Goal: Navigation & Orientation: Find specific page/section

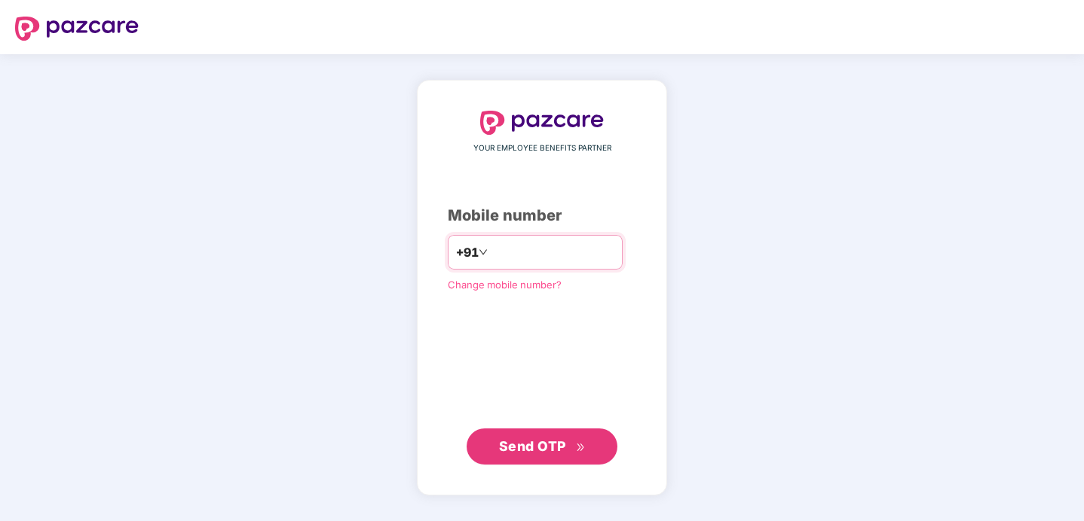
type input "*"
type input "**********"
click at [552, 460] on button "Send OTP" at bounding box center [541, 447] width 151 height 36
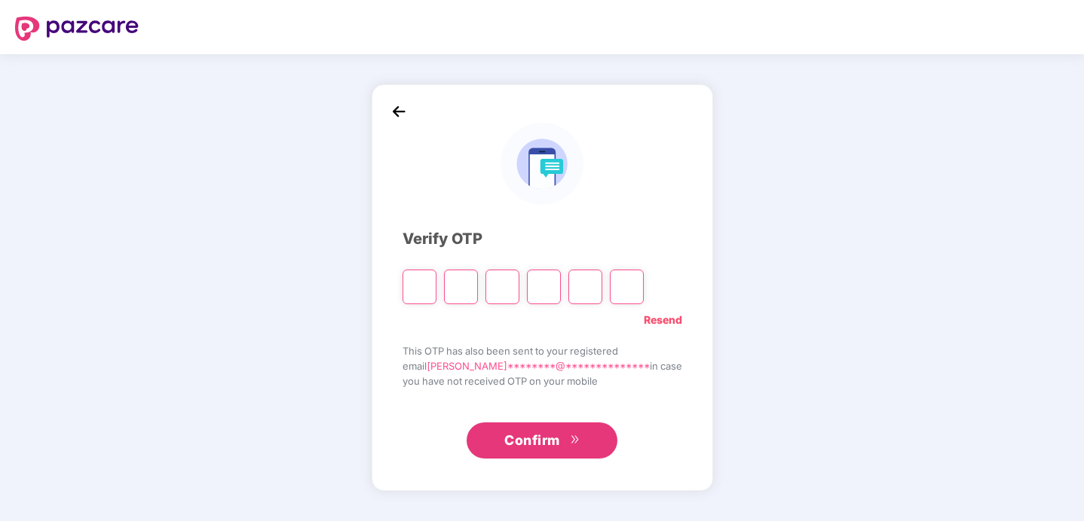
type input "*"
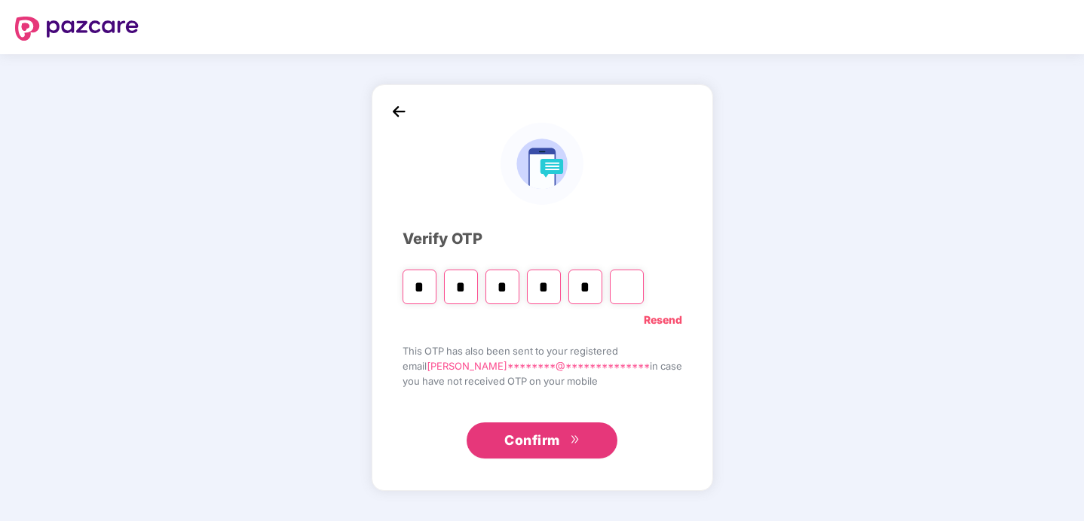
type input "*"
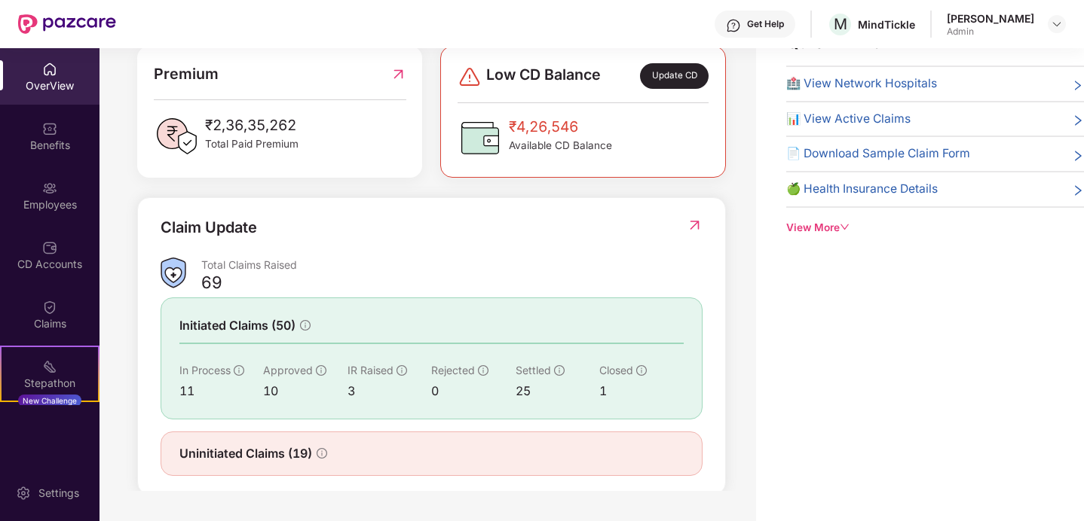
scroll to position [402, 0]
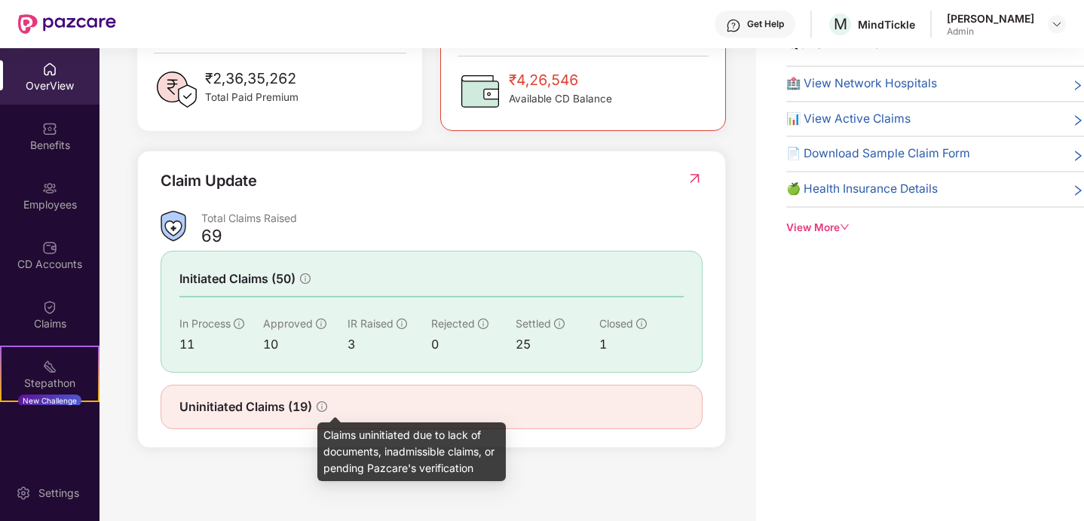
click at [325, 405] on icon "info-circle" at bounding box center [321, 407] width 11 height 11
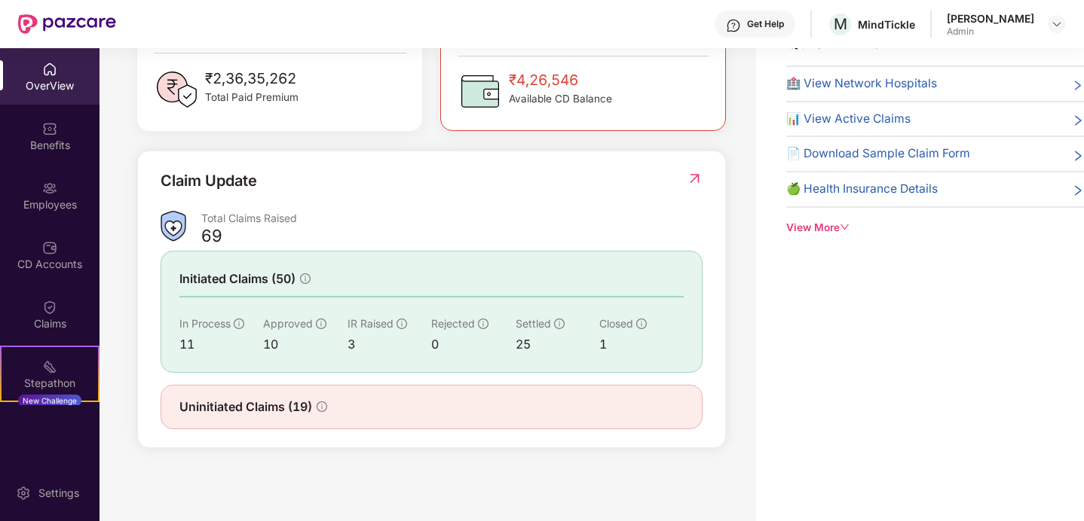
scroll to position [238, 0]
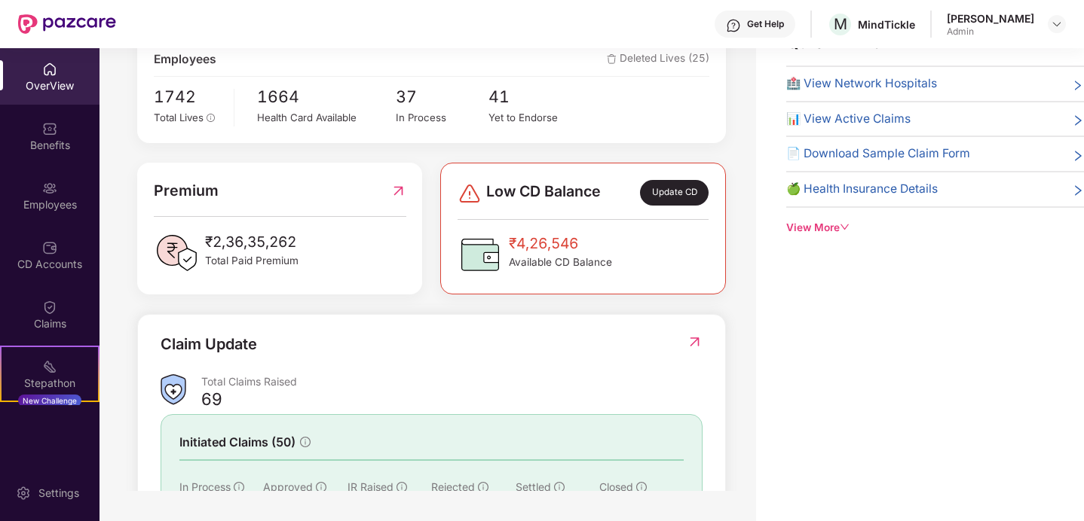
click at [813, 229] on div "View More" at bounding box center [935, 228] width 298 height 16
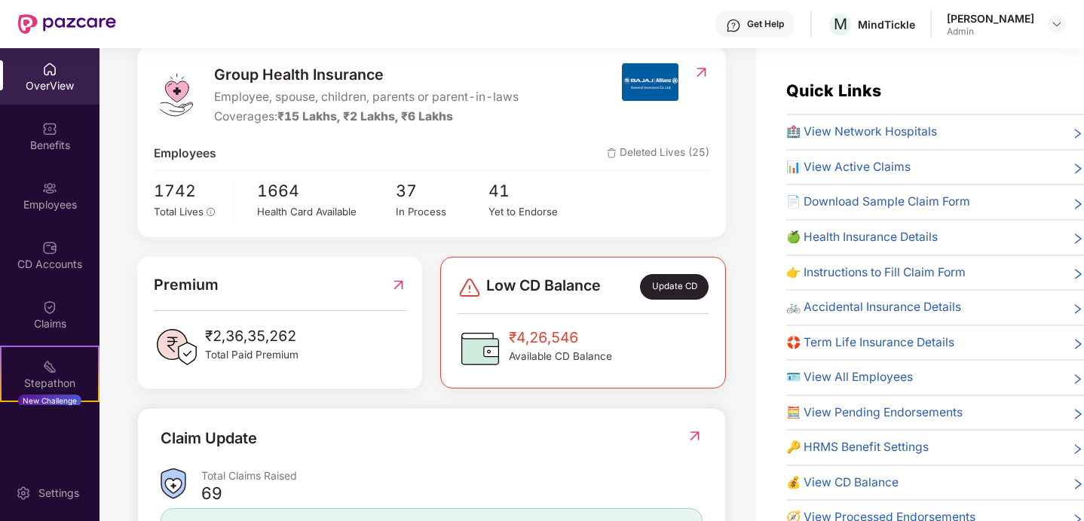
scroll to position [184, 0]
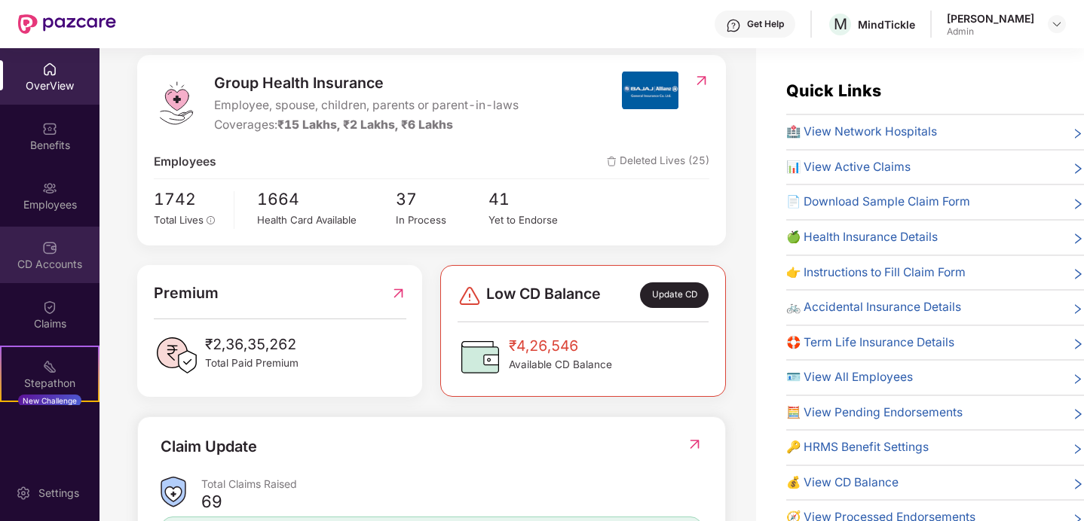
click at [47, 236] on div "CD Accounts" at bounding box center [49, 255] width 99 height 57
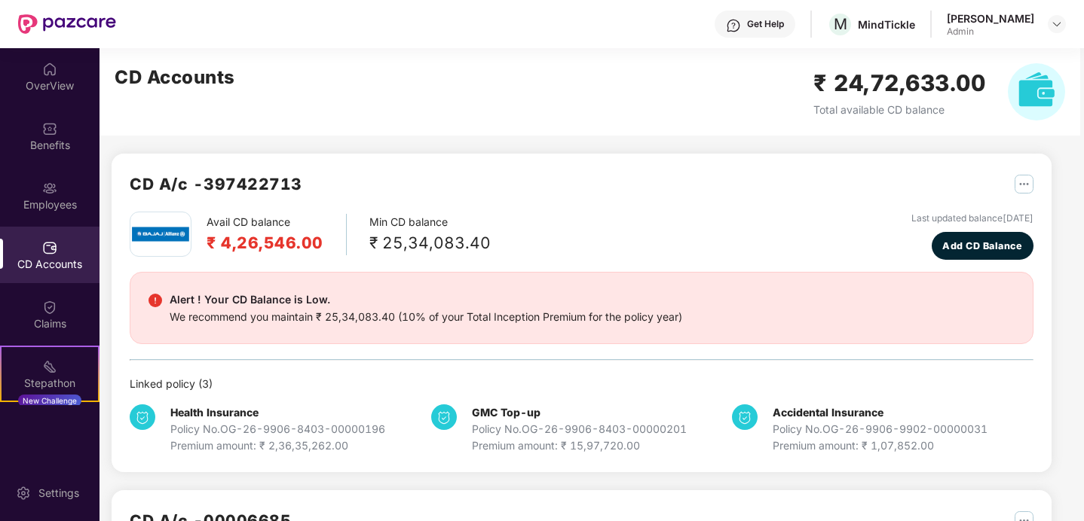
click at [1024, 188] on img "button" at bounding box center [1023, 184] width 19 height 19
click at [963, 213] on div "CD Statement" at bounding box center [985, 217] width 69 height 17
click at [58, 313] on div "Claims" at bounding box center [49, 314] width 99 height 57
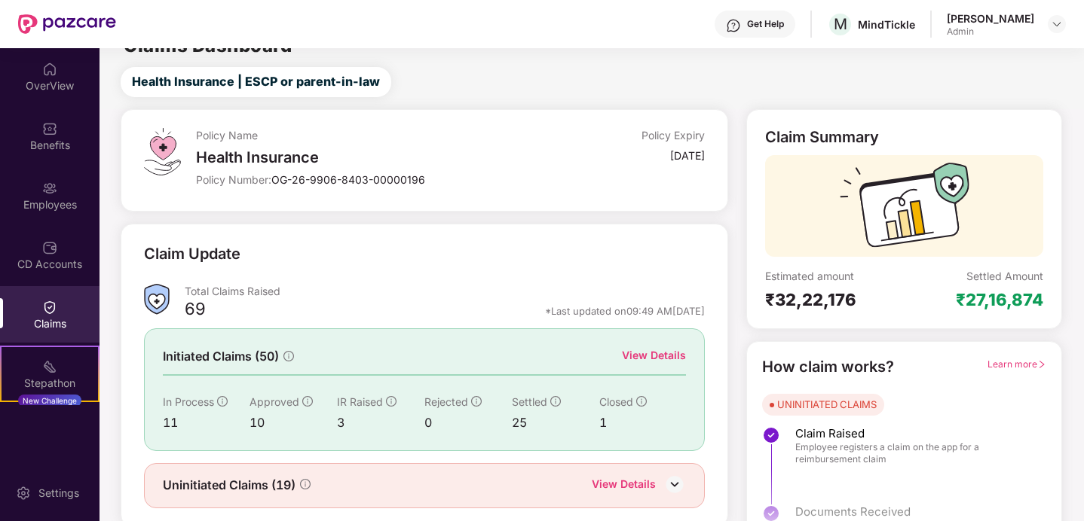
scroll to position [69, 0]
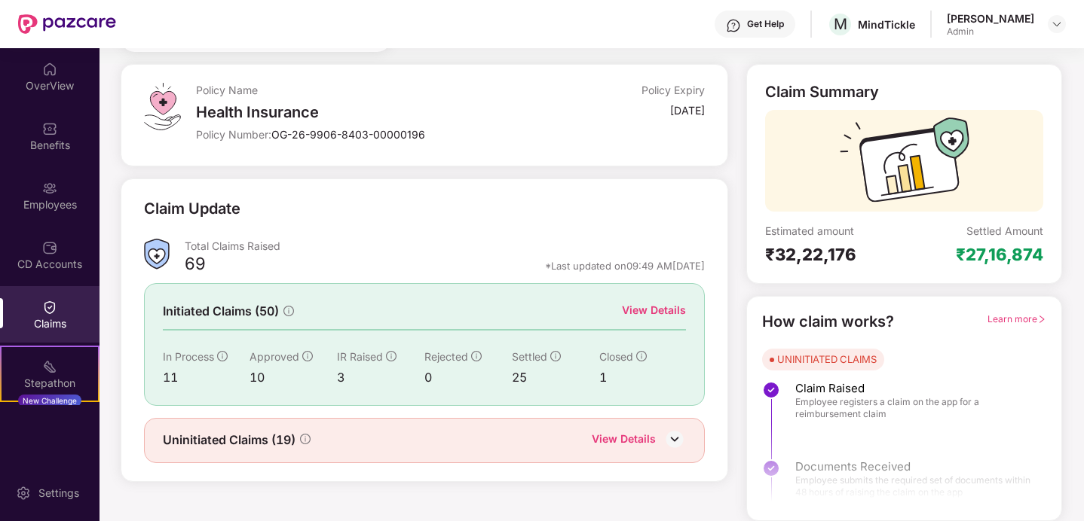
click at [341, 438] on div "Uninitiated Claims (19) View Details" at bounding box center [425, 441] width 524 height 20
click at [672, 439] on img at bounding box center [674, 439] width 23 height 23
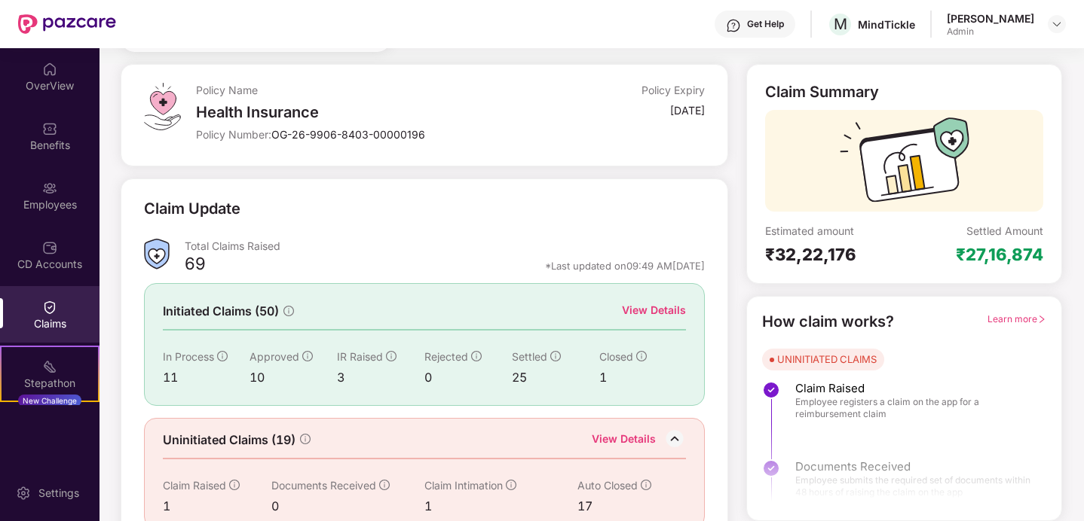
scroll to position [92, 0]
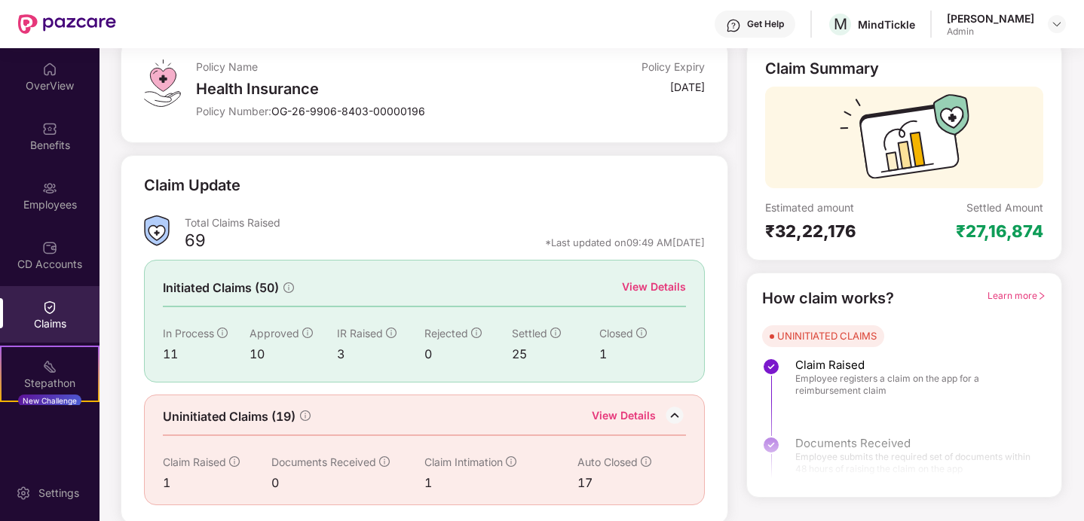
click at [649, 285] on div "View Details" at bounding box center [654, 287] width 64 height 17
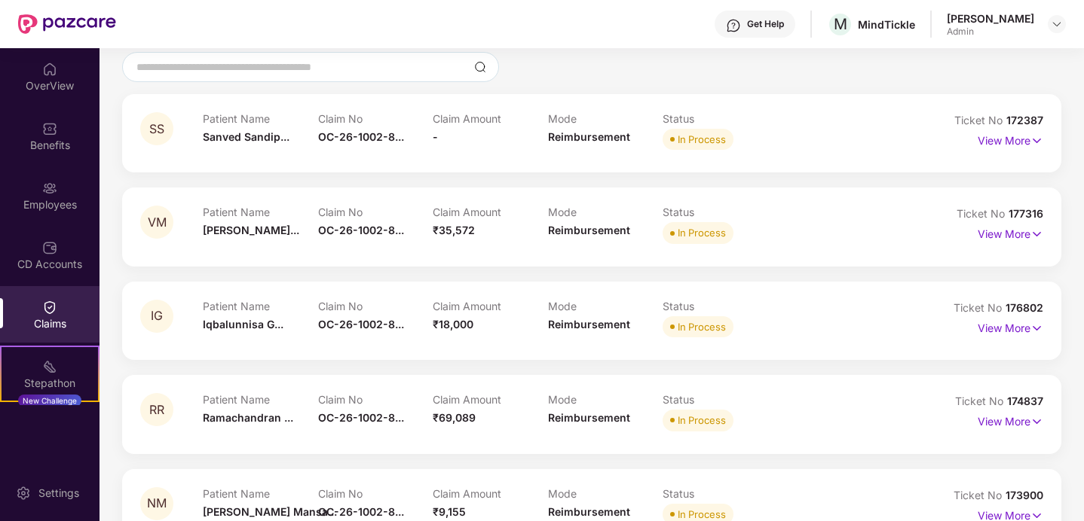
scroll to position [120, 0]
click at [1030, 139] on img at bounding box center [1036, 142] width 13 height 17
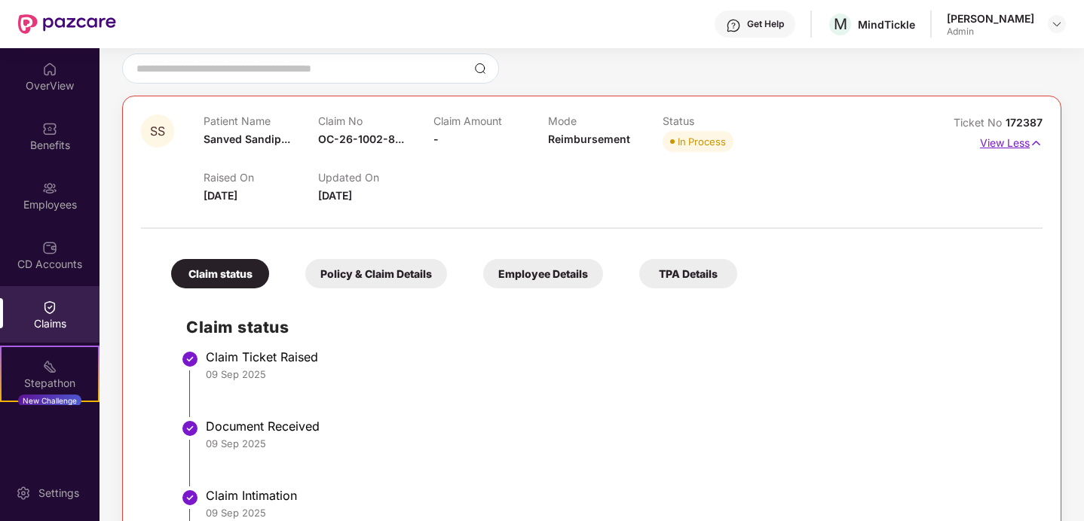
click at [1017, 142] on p "View Less" at bounding box center [1011, 141] width 63 height 20
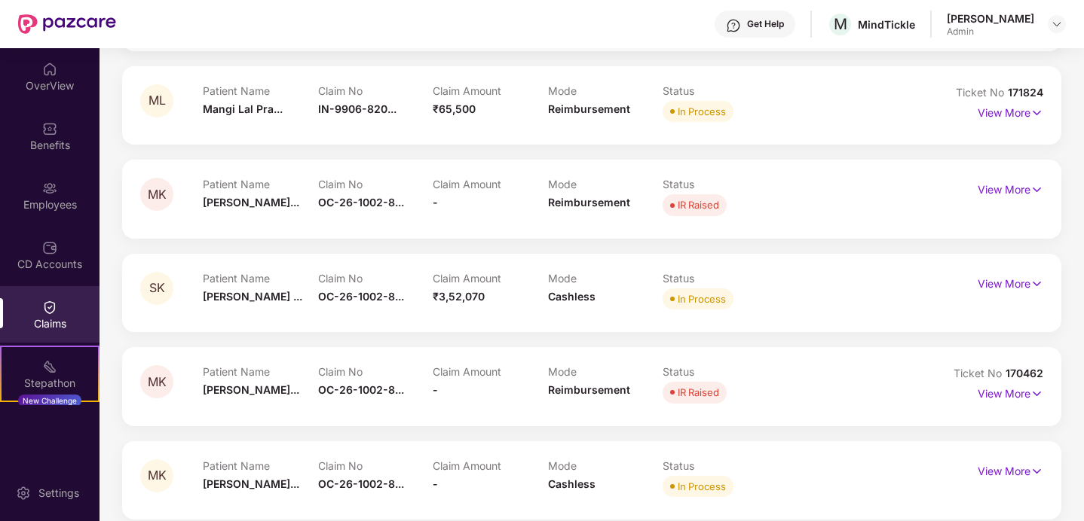
scroll to position [1125, 0]
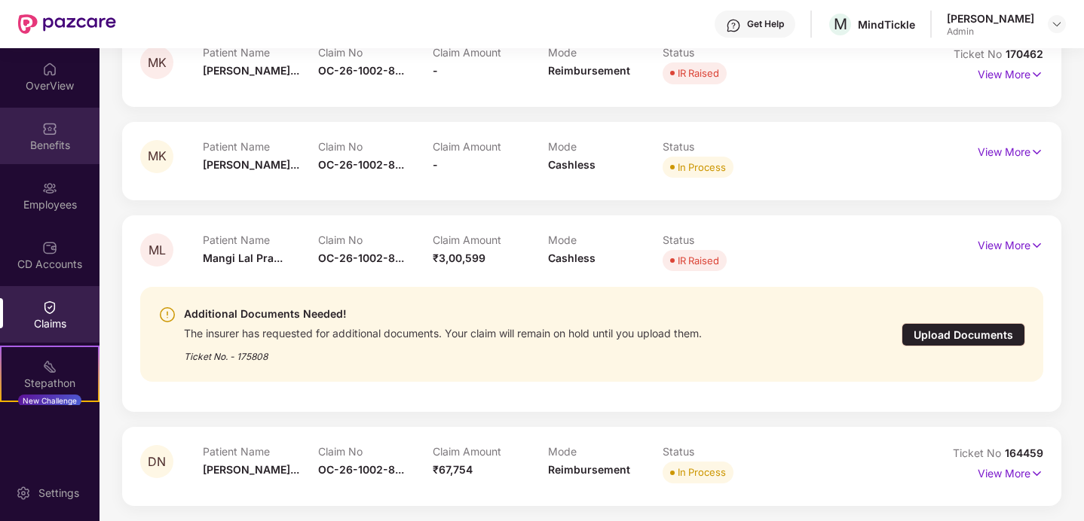
click at [43, 130] on img at bounding box center [49, 128] width 15 height 15
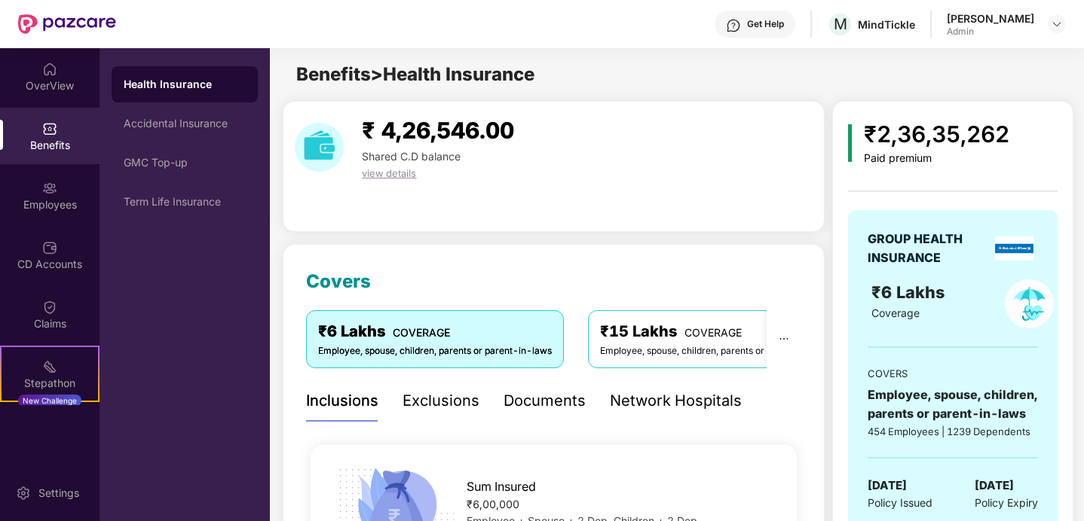
click at [397, 175] on span "view details" at bounding box center [389, 173] width 54 height 12
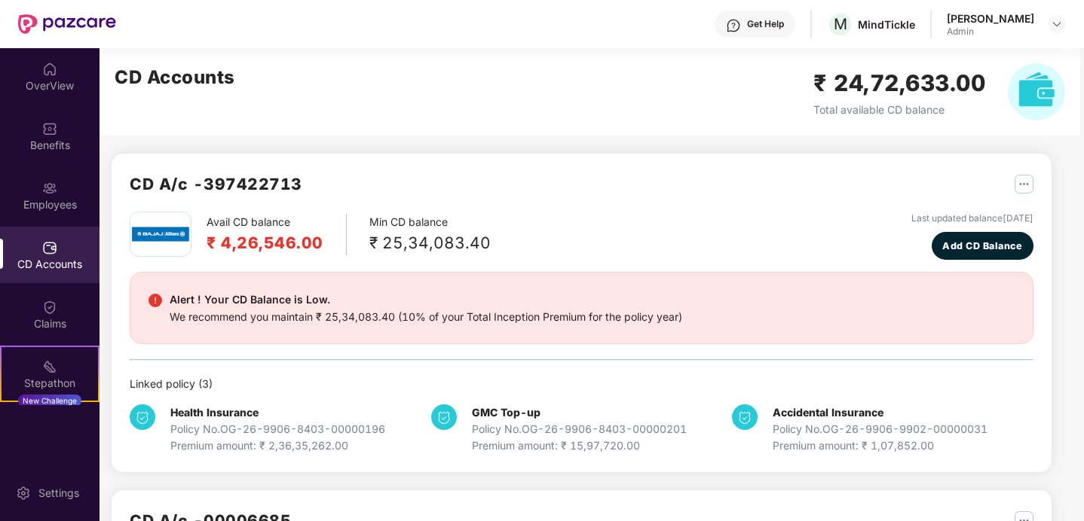
click at [1068, 27] on header "Get Help M MindTickle Sneha Jadhav Admin" at bounding box center [542, 24] width 1084 height 48
click at [1057, 23] on img at bounding box center [1056, 24] width 12 height 12
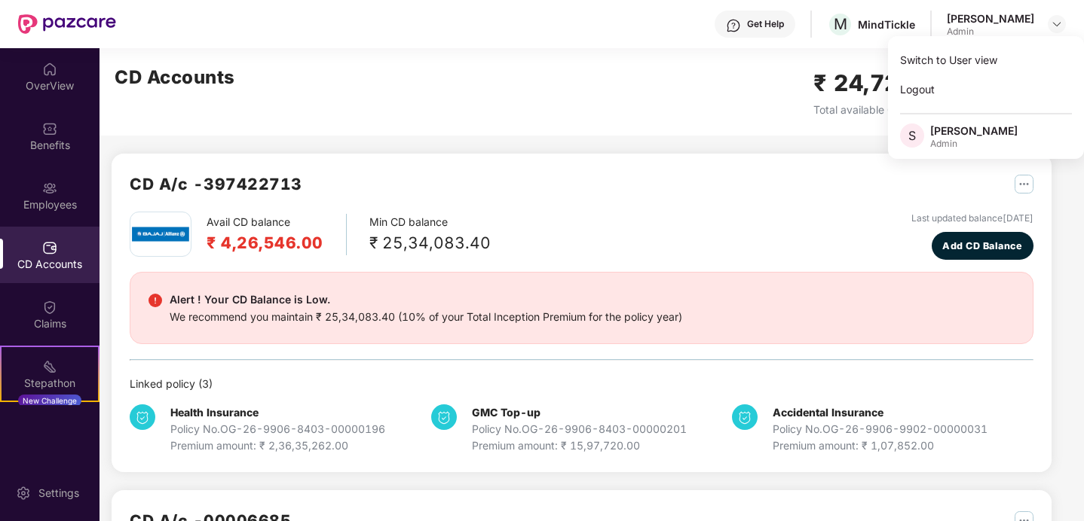
click at [619, 141] on div "CD A/c - 397422713 Avail CD balance ₹ 4,26,546.00 Min CD balance ₹ 25,34,083.40…" at bounding box center [575, 395] width 952 height 695
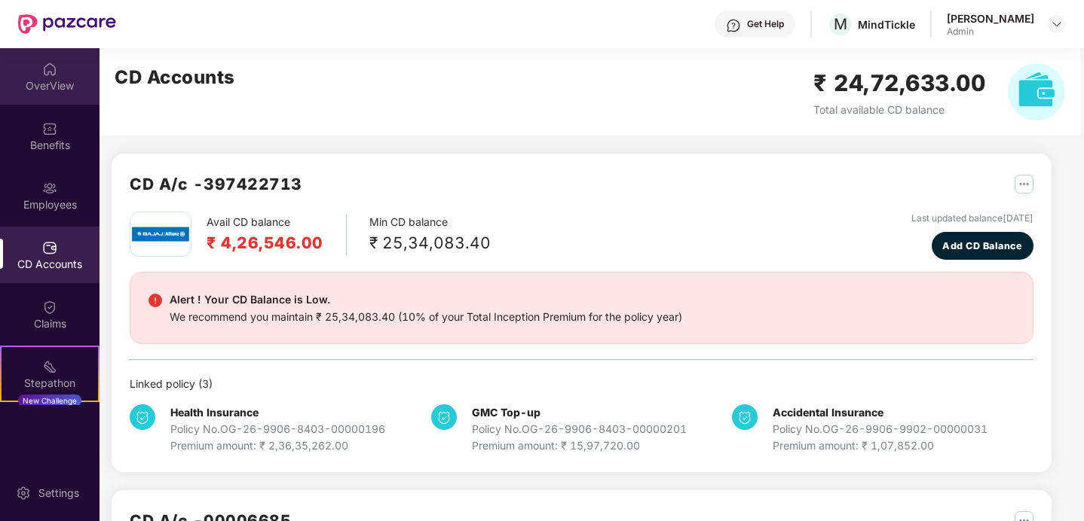
click at [35, 85] on div "OverView" at bounding box center [49, 85] width 99 height 15
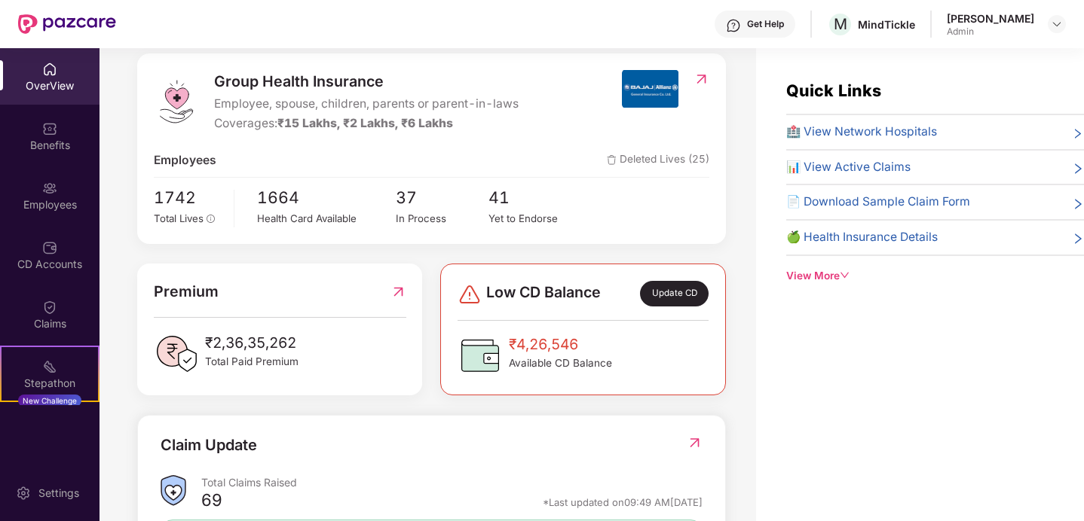
scroll to position [186, 0]
click at [525, 217] on div "Yet to Endorse" at bounding box center [534, 218] width 93 height 16
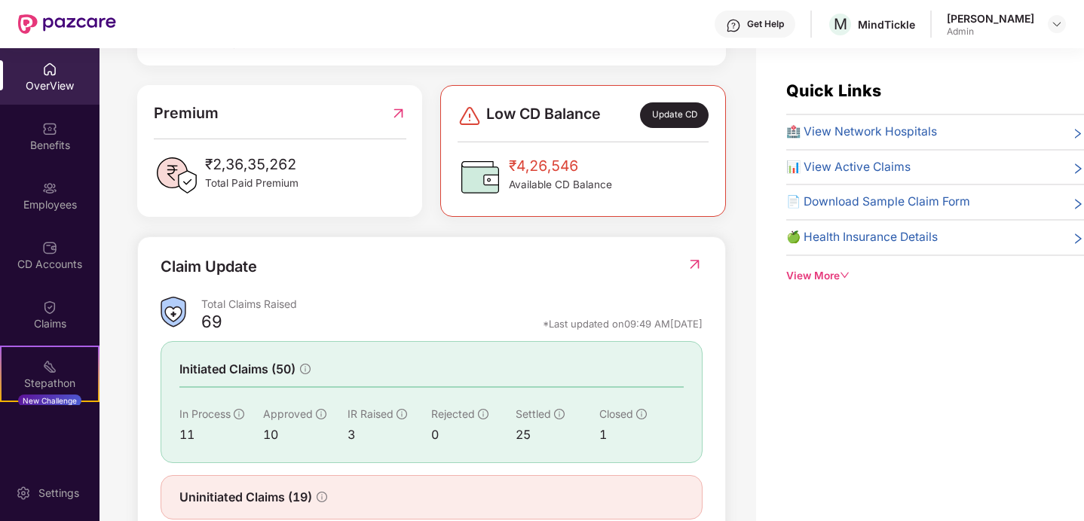
scroll to position [406, 0]
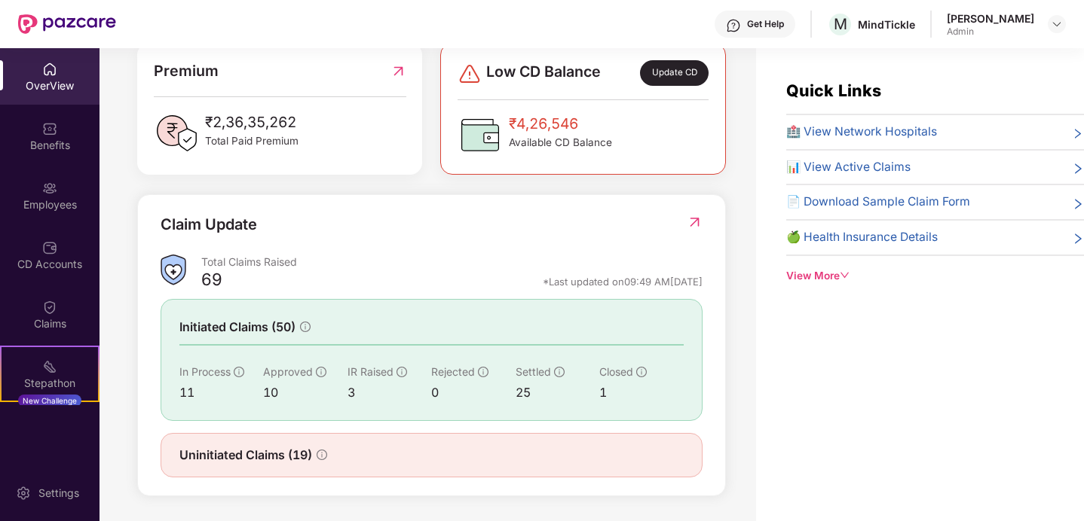
click at [242, 478] on div "Claim Update Total Claims Raised 69 *Last updated on 09:49 AM, 24 Sep 2025 Init…" at bounding box center [431, 345] width 588 height 303
click at [65, 87] on div "OverView" at bounding box center [49, 85] width 99 height 15
